Goal: Task Accomplishment & Management: Complete application form

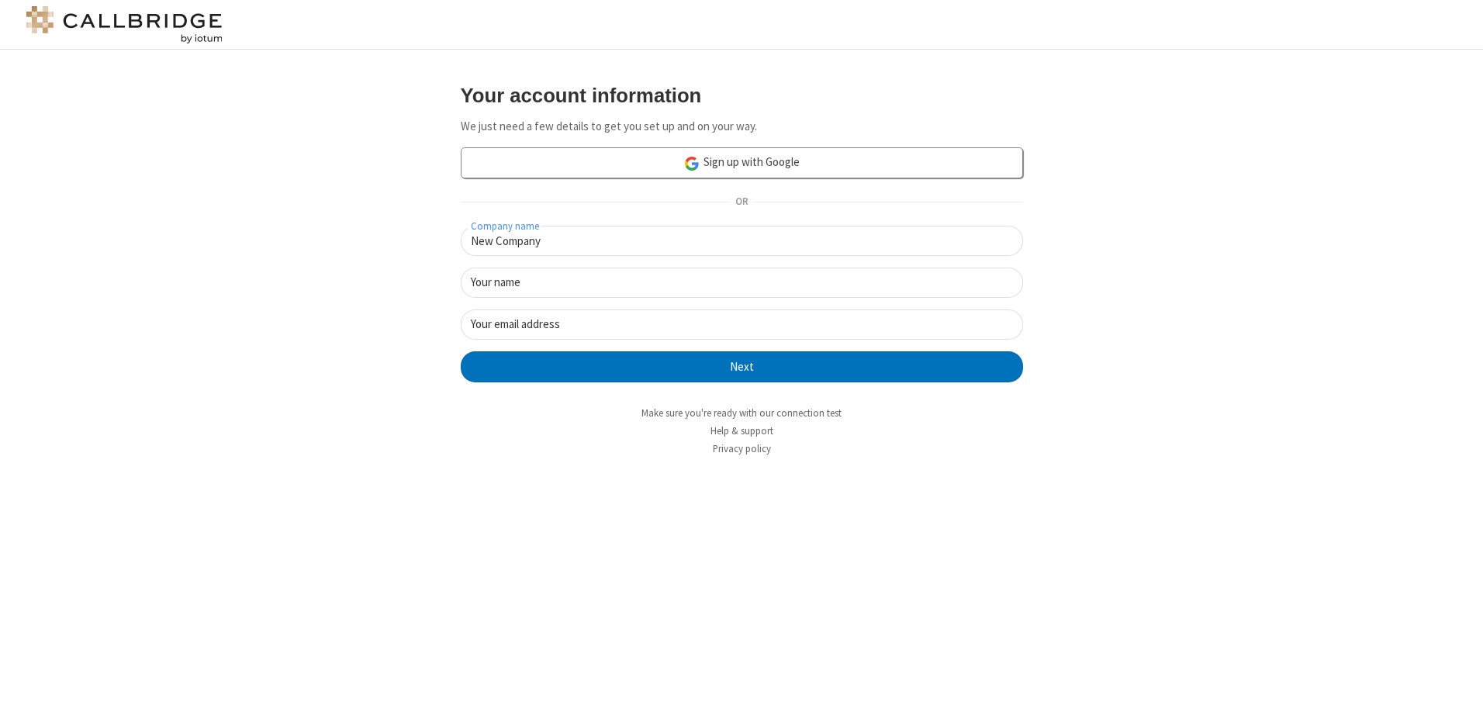
type input "New Company"
type input "New User"
type input "[EMAIL_ADDRESS][DOMAIN_NAME]"
click button "Next" at bounding box center [742, 366] width 562 height 31
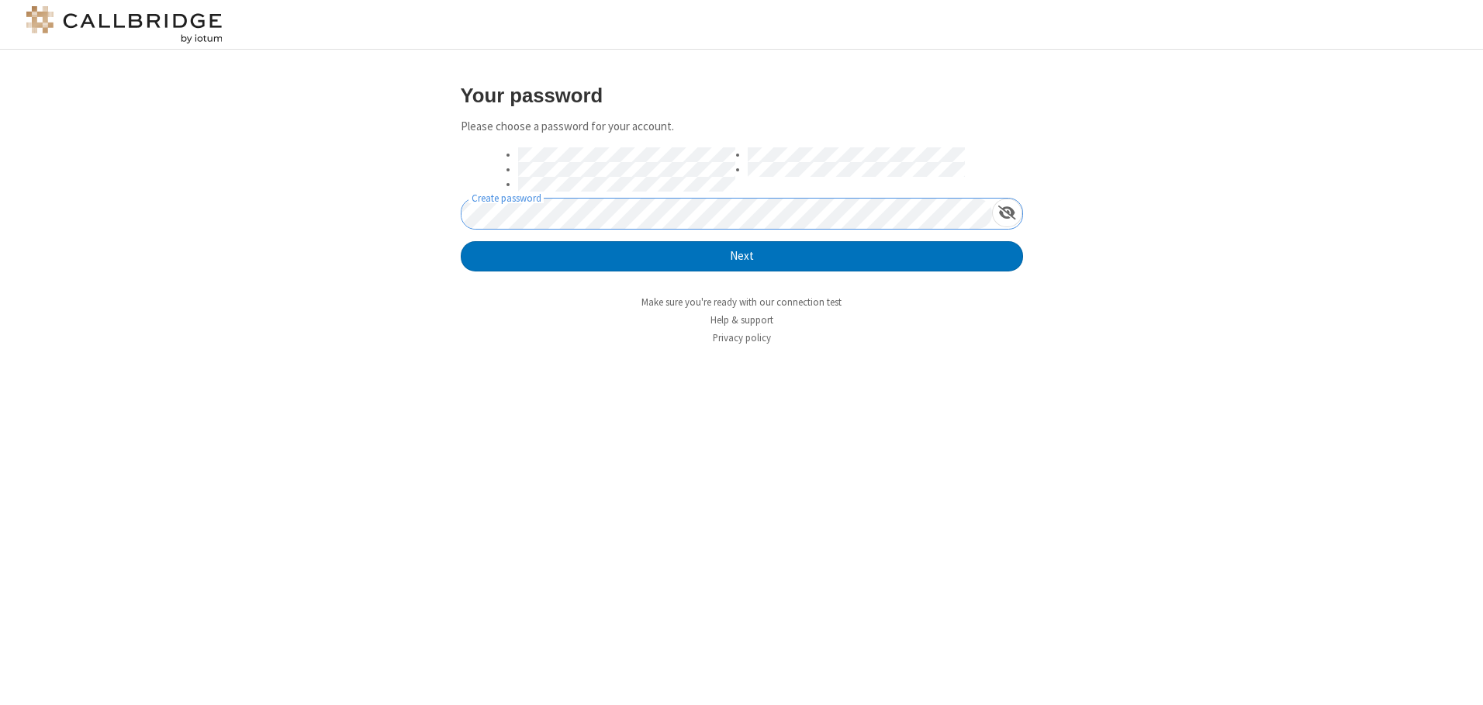
click button "Next" at bounding box center [742, 256] width 562 height 31
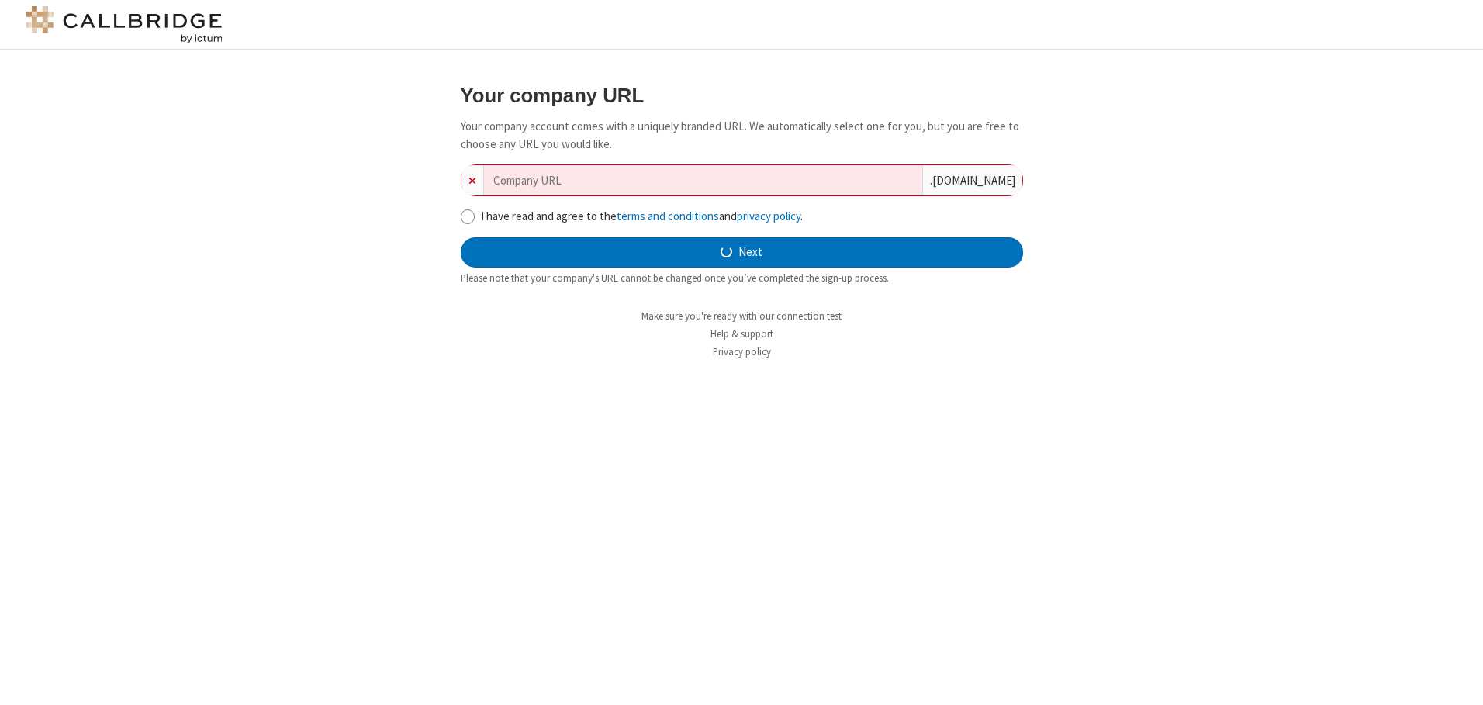
type input "new-company-policy-57952"
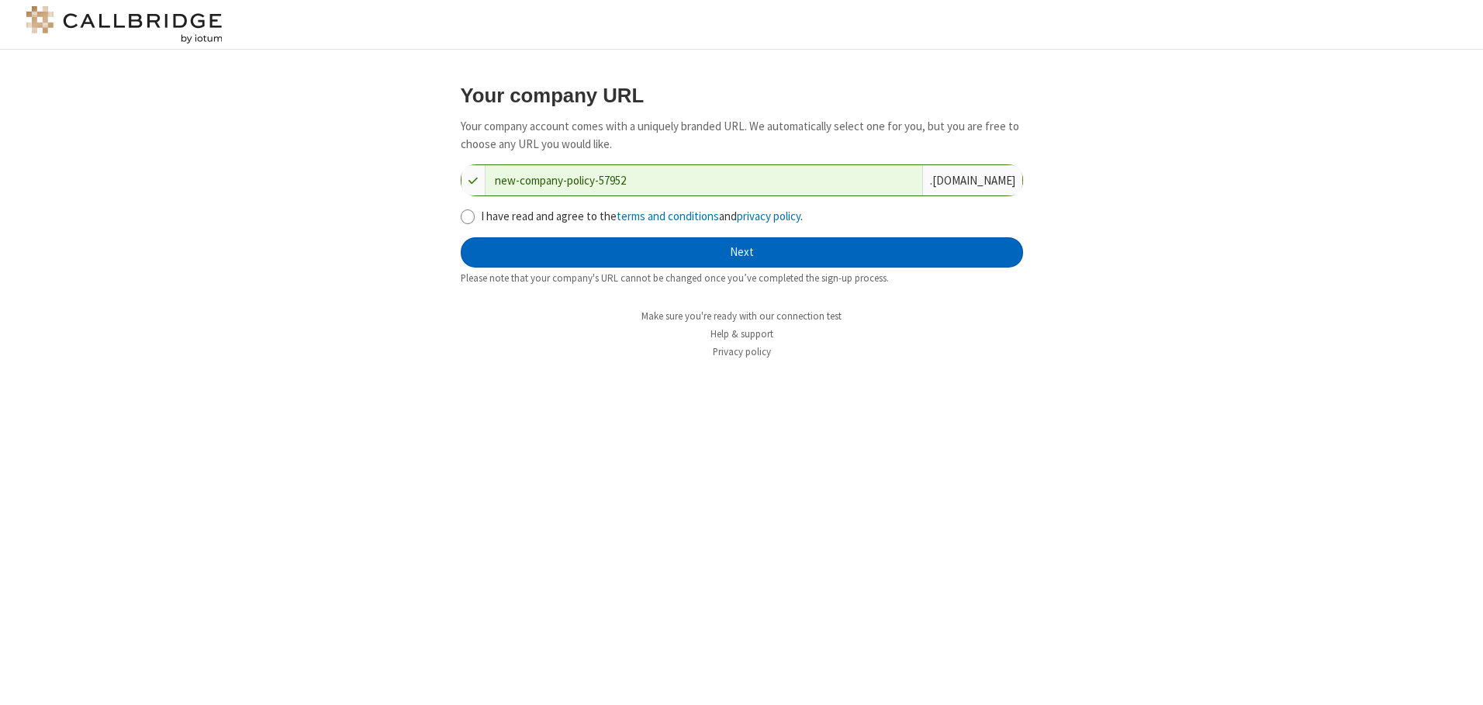
click at [742, 252] on button "Next" at bounding box center [742, 252] width 562 height 31
